Goal: Navigation & Orientation: Find specific page/section

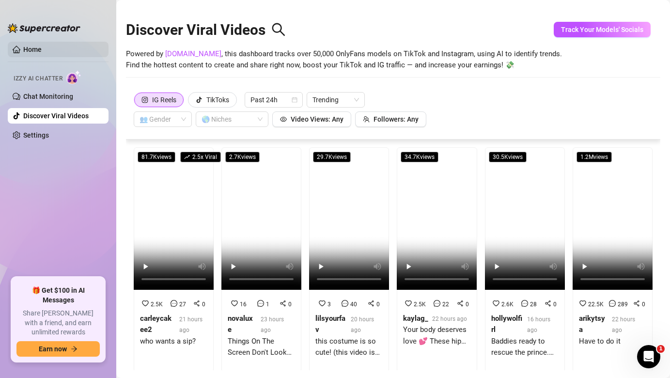
click at [42, 50] on link "Home" at bounding box center [32, 50] width 18 height 8
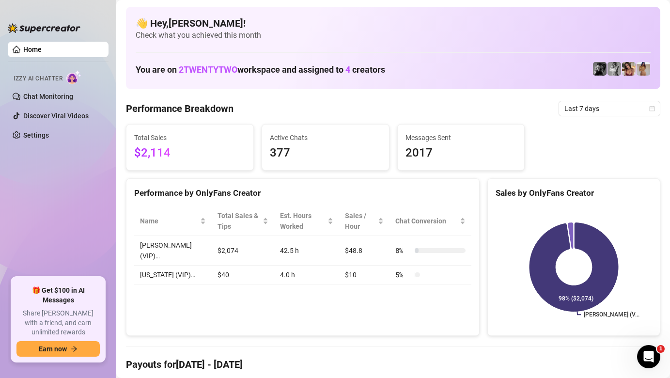
click at [600, 67] on img at bounding box center [600, 69] width 14 height 14
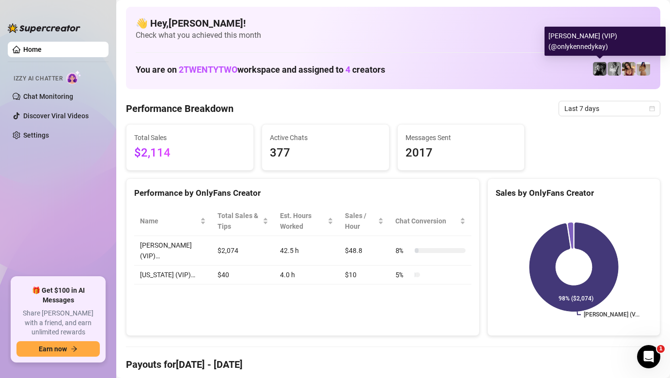
click at [598, 73] on img at bounding box center [600, 69] width 14 height 14
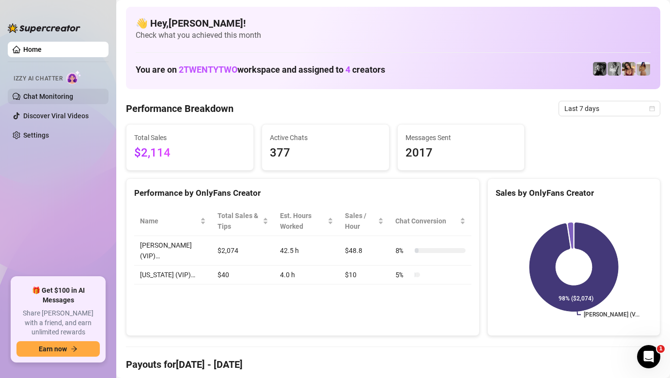
click at [36, 97] on link "Chat Monitoring" at bounding box center [48, 96] width 50 height 8
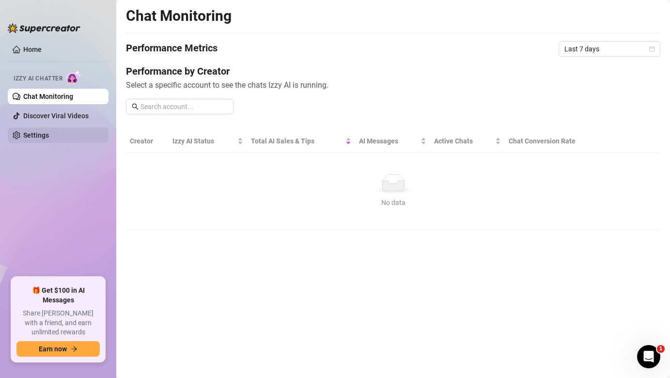
click at [31, 133] on link "Settings" at bounding box center [36, 135] width 26 height 8
